Goal: Information Seeking & Learning: Learn about a topic

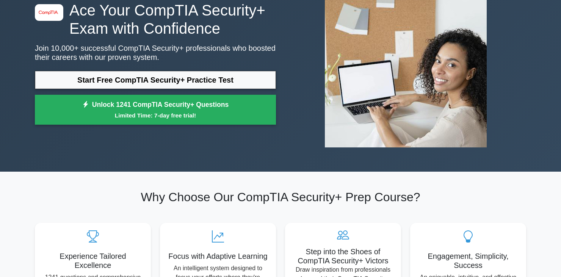
scroll to position [67, 0]
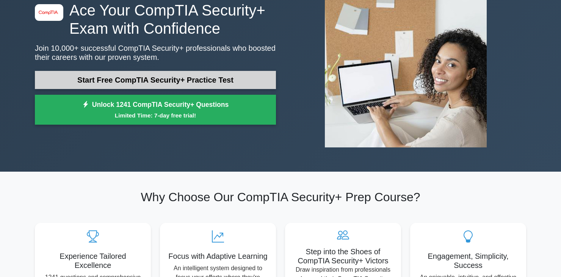
click at [181, 83] on link "Start Free CompTIA Security+ Practice Test" at bounding box center [155, 80] width 241 height 18
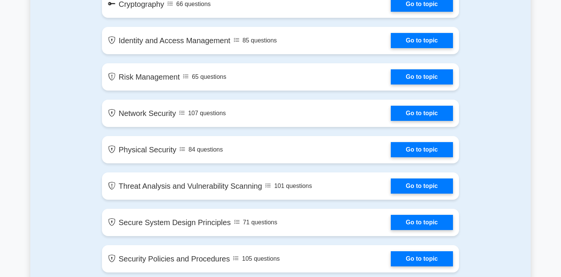
scroll to position [468, 0]
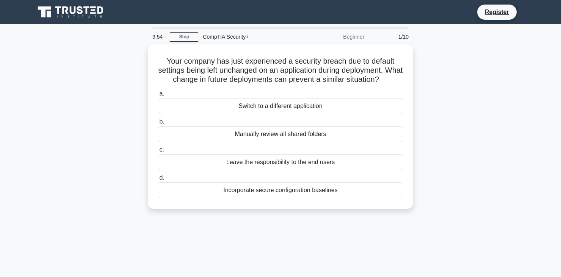
click at [351, 38] on div "Beginner" at bounding box center [335, 36] width 66 height 15
click at [193, 33] on link "Stop" at bounding box center [184, 36] width 28 height 9
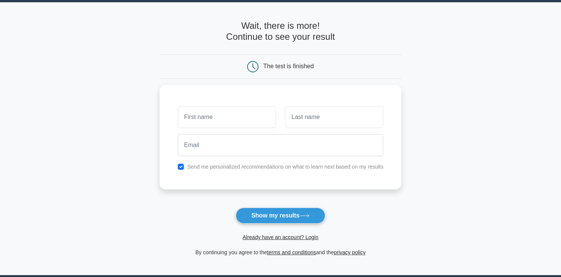
scroll to position [23, 0]
